Goal: Task Accomplishment & Management: Manage account settings

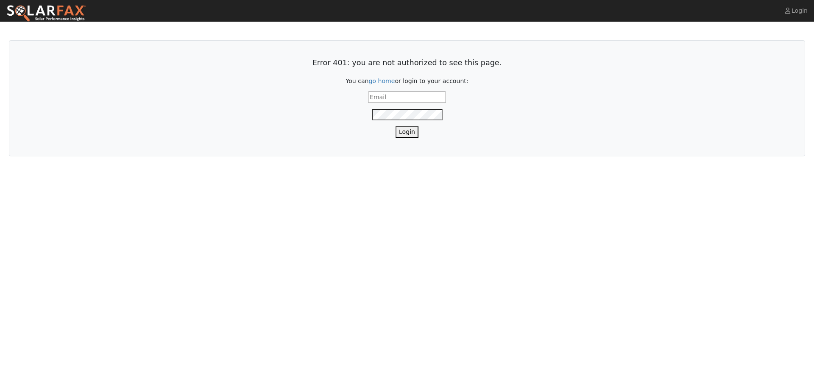
type input "[PERSON_NAME][EMAIL_ADDRESS][DOMAIN_NAME]"
click at [406, 130] on button "Login" at bounding box center [406, 131] width 23 height 11
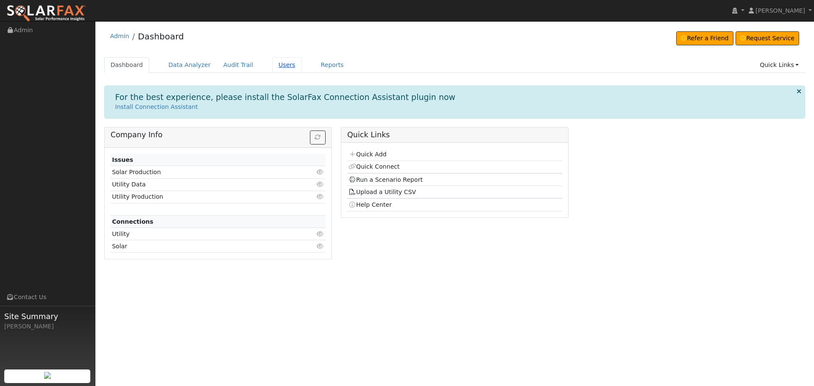
click at [274, 69] on link "Users" at bounding box center [287, 65] width 30 height 16
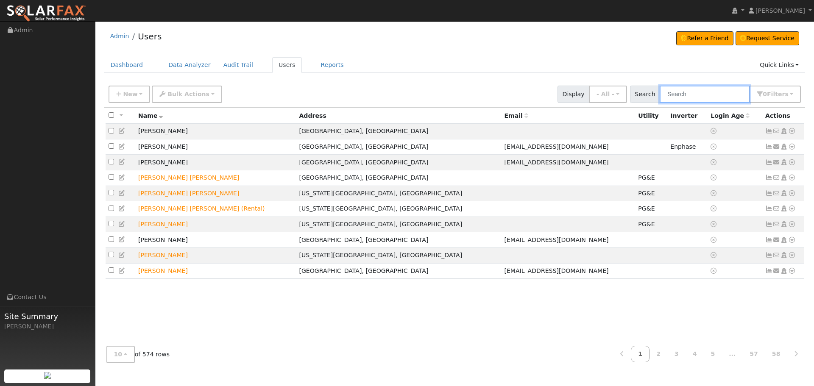
click at [687, 95] on input "text" at bounding box center [705, 94] width 90 height 17
type input "[PERSON_NAME]"
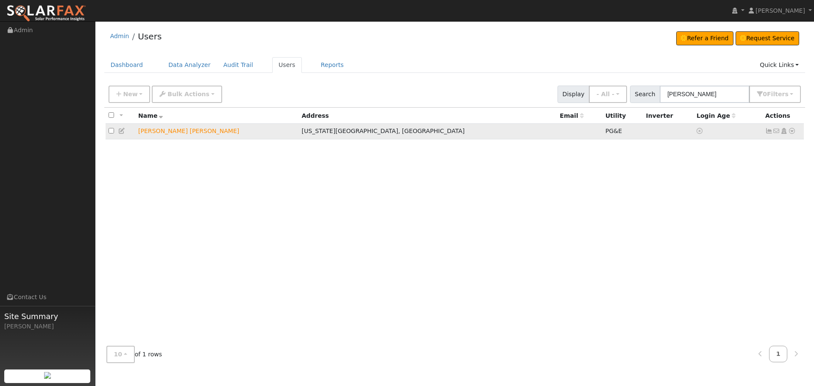
click at [769, 132] on icon at bounding box center [769, 131] width 8 height 6
